Goal: Check status: Check status

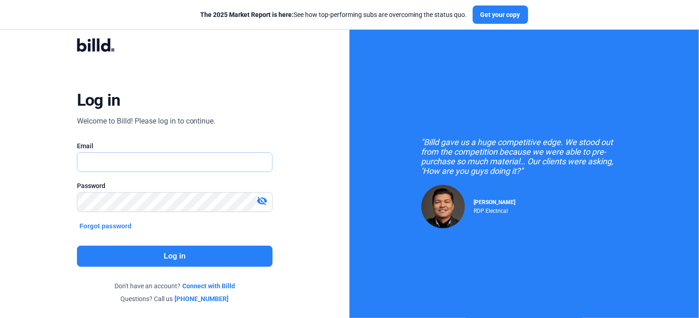
type input "[EMAIL_ADDRESS][DOMAIN_NAME]"
click at [265, 196] on mat-icon "visibility_off" at bounding box center [261, 201] width 11 height 11
click at [195, 256] on button "Log in" at bounding box center [175, 256] width 196 height 21
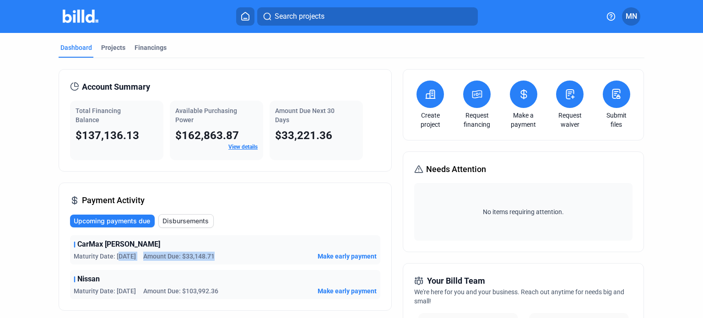
drag, startPoint x: 117, startPoint y: 253, endPoint x: 238, endPoint y: 250, distance: 120.9
click at [238, 250] on div "CarMax [PERSON_NAME] Maturity Date: [DATE] Amount Due: $33,148.71 Make early pa…" at bounding box center [225, 249] width 310 height 29
click at [238, 252] on div "Maturity Date: [DATE] Amount Due: $33,148.71 Make early payment" at bounding box center [225, 256] width 303 height 9
